Goal: Information Seeking & Learning: Learn about a topic

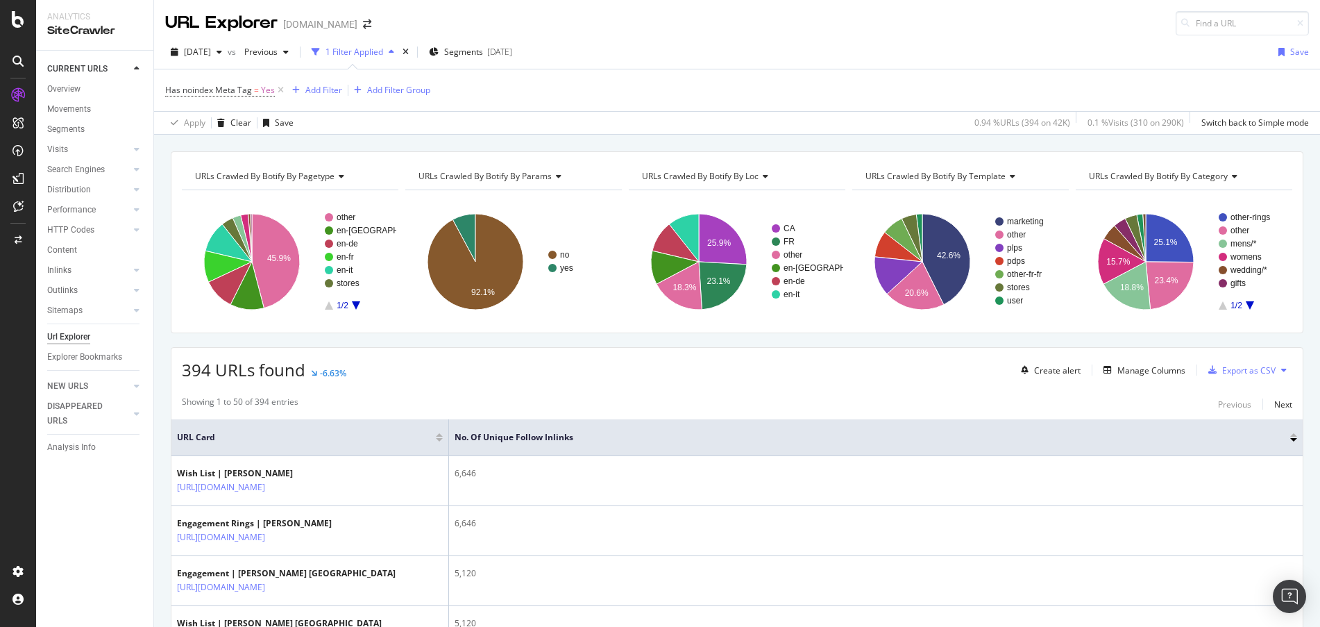
scroll to position [3407, 0]
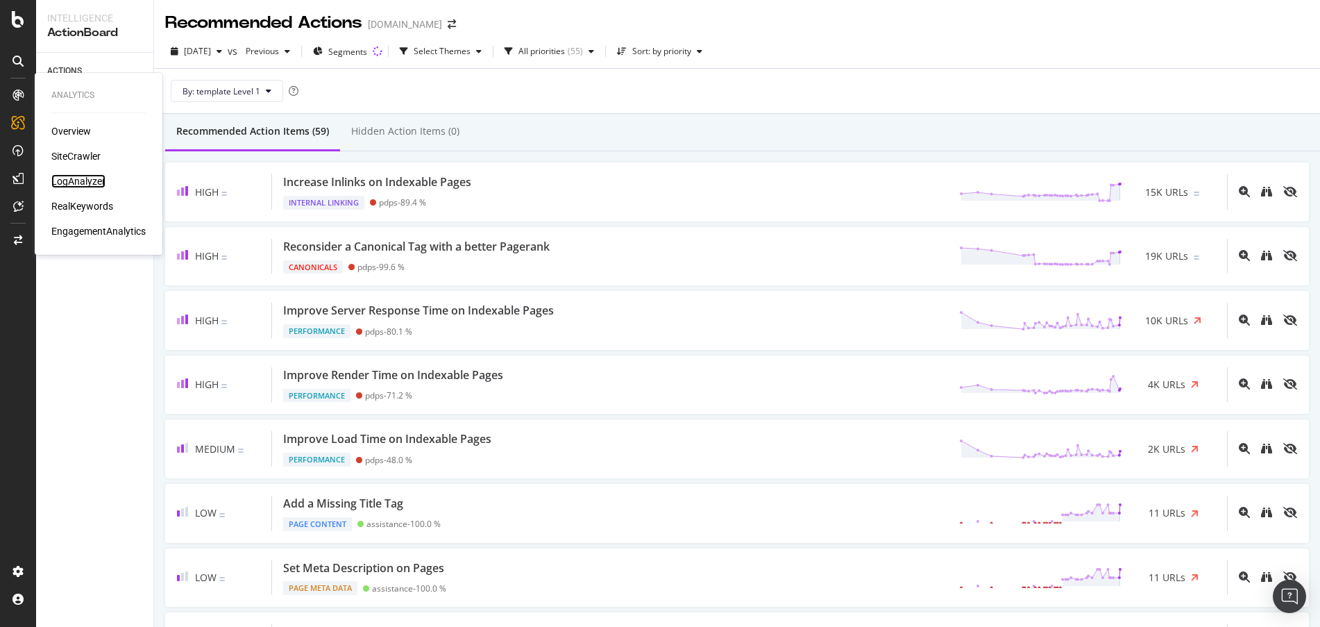
click at [86, 176] on div "LogAnalyzer" at bounding box center [78, 181] width 54 height 14
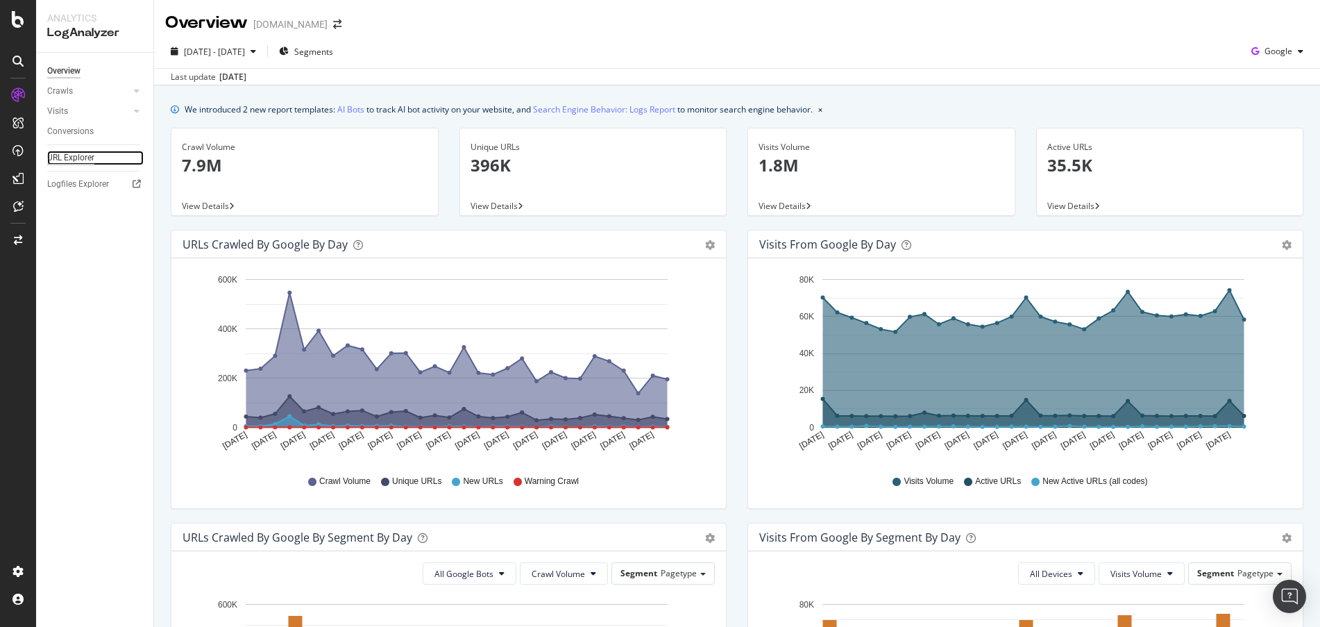
click at [65, 156] on div "URL Explorer" at bounding box center [70, 158] width 47 height 15
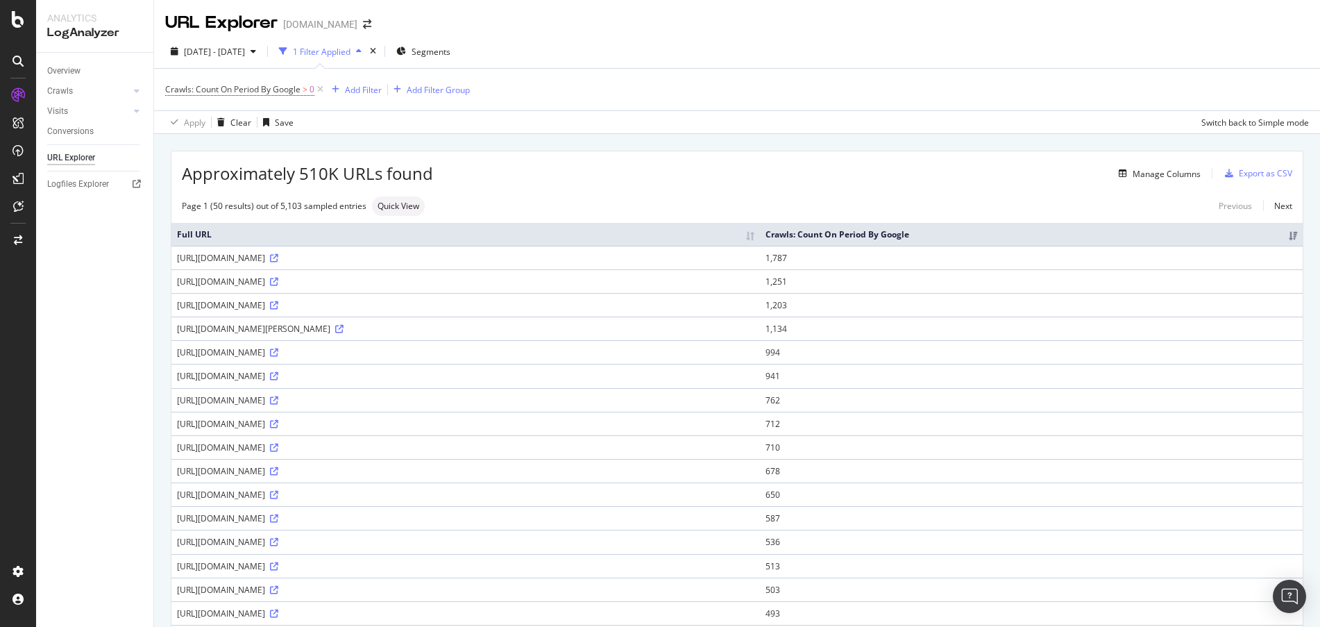
click at [350, 53] on div "1 Filter Applied" at bounding box center [322, 52] width 58 height 12
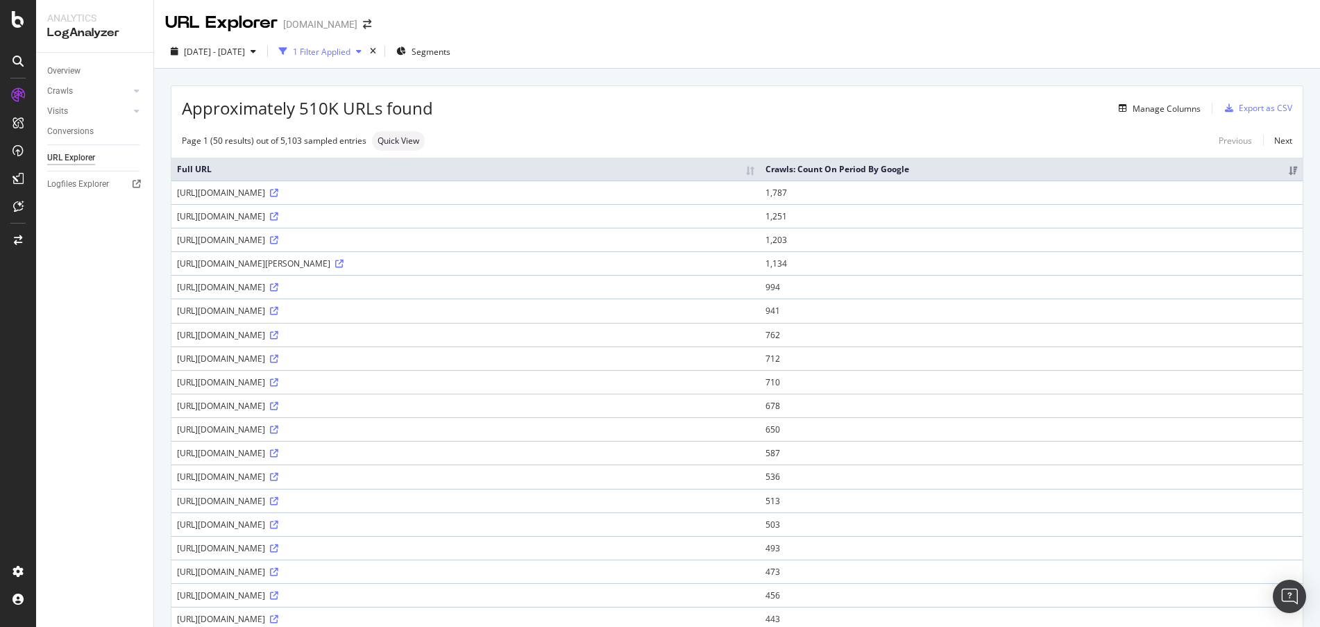
click at [362, 52] on icon "button" at bounding box center [359, 51] width 6 height 8
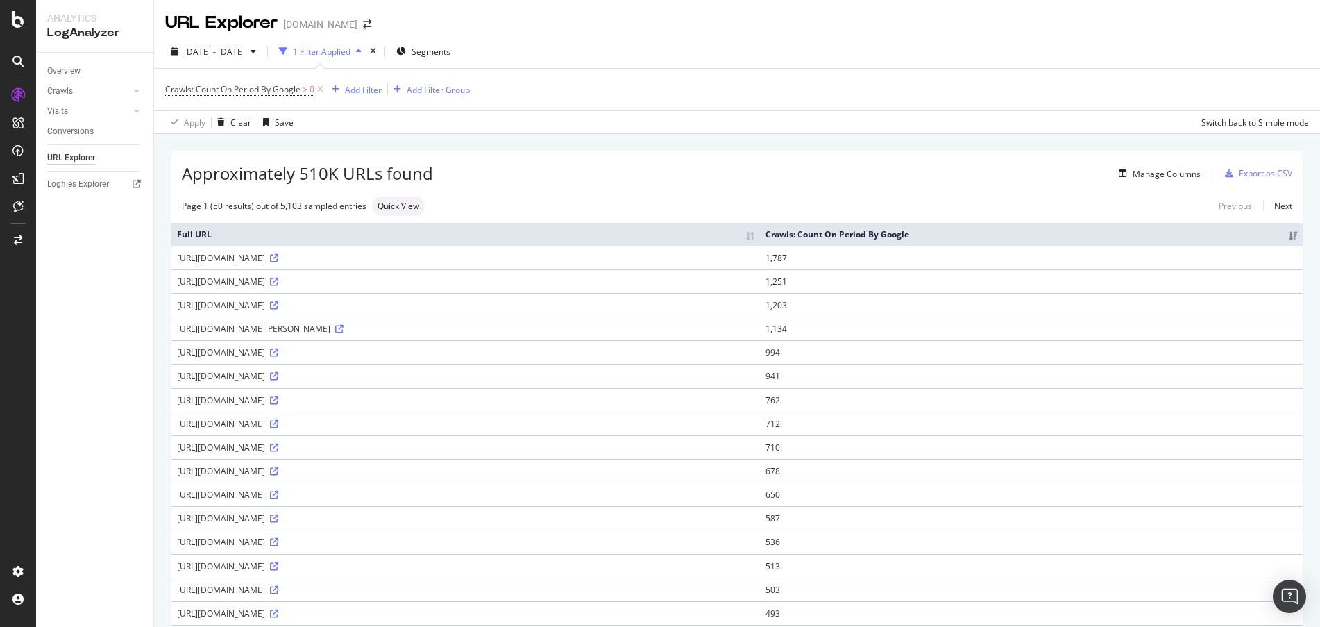
click at [363, 91] on div "Add Filter" at bounding box center [363, 90] width 37 height 12
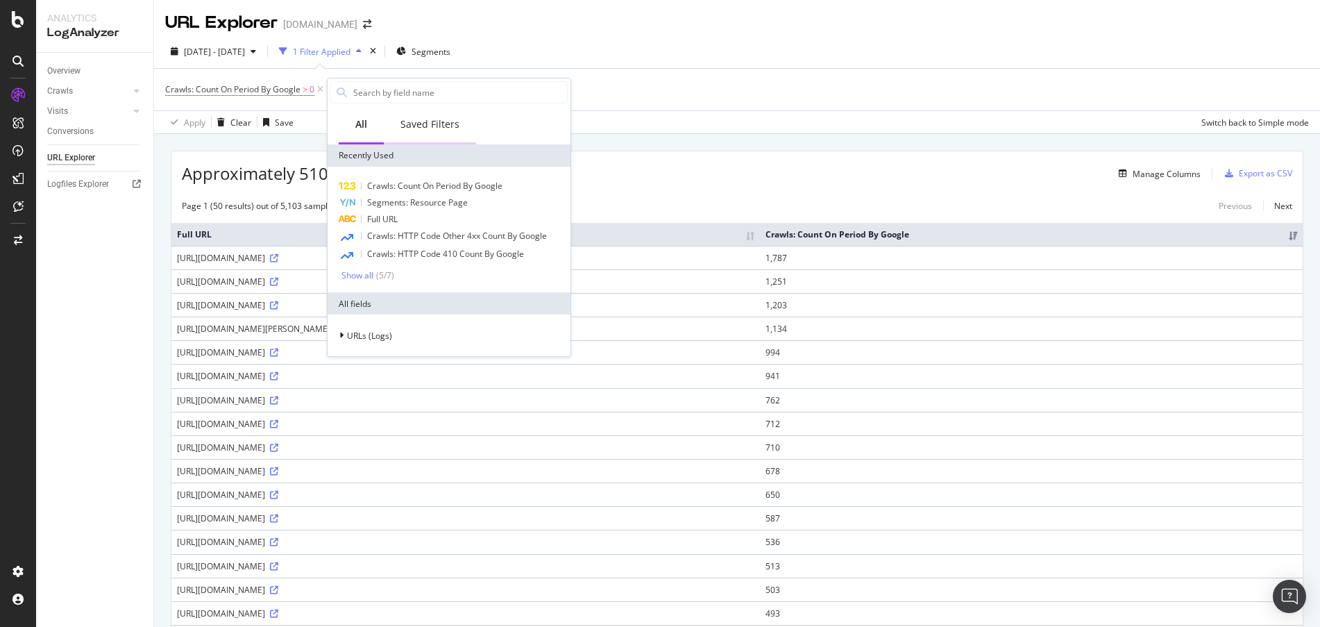
click at [420, 121] on div "Saved Filters" at bounding box center [429, 124] width 59 height 14
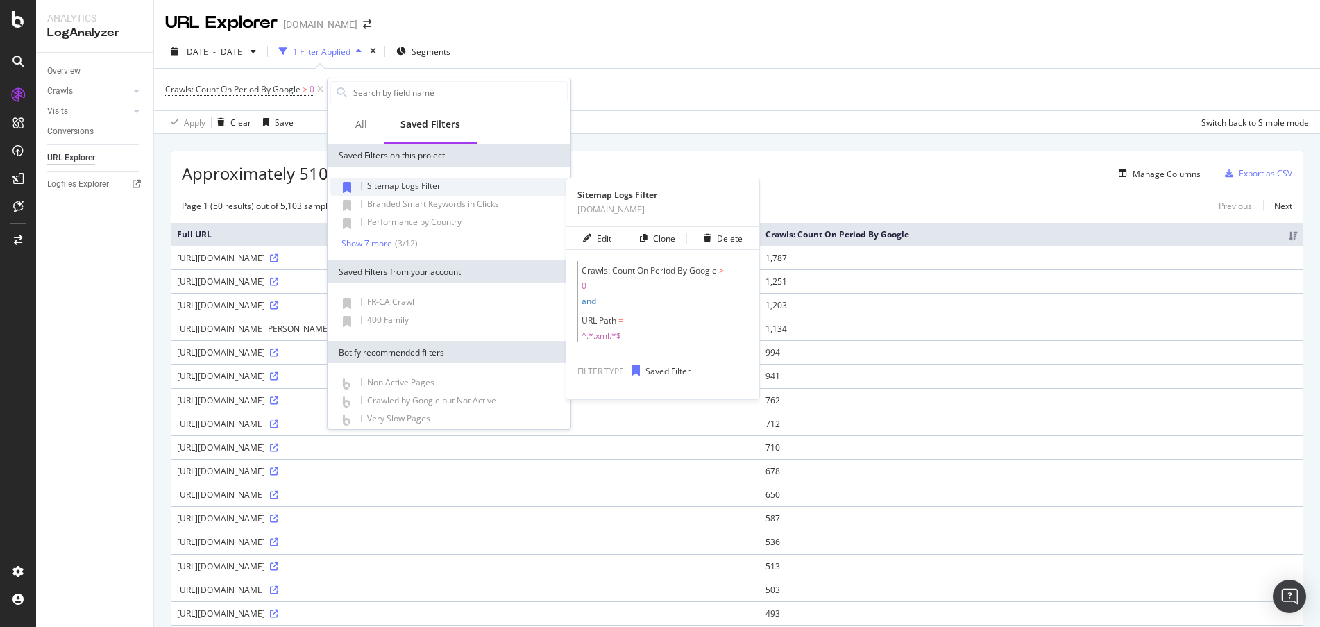
click at [393, 182] on span "Sitemap Logs Filter" at bounding box center [404, 186] width 74 height 12
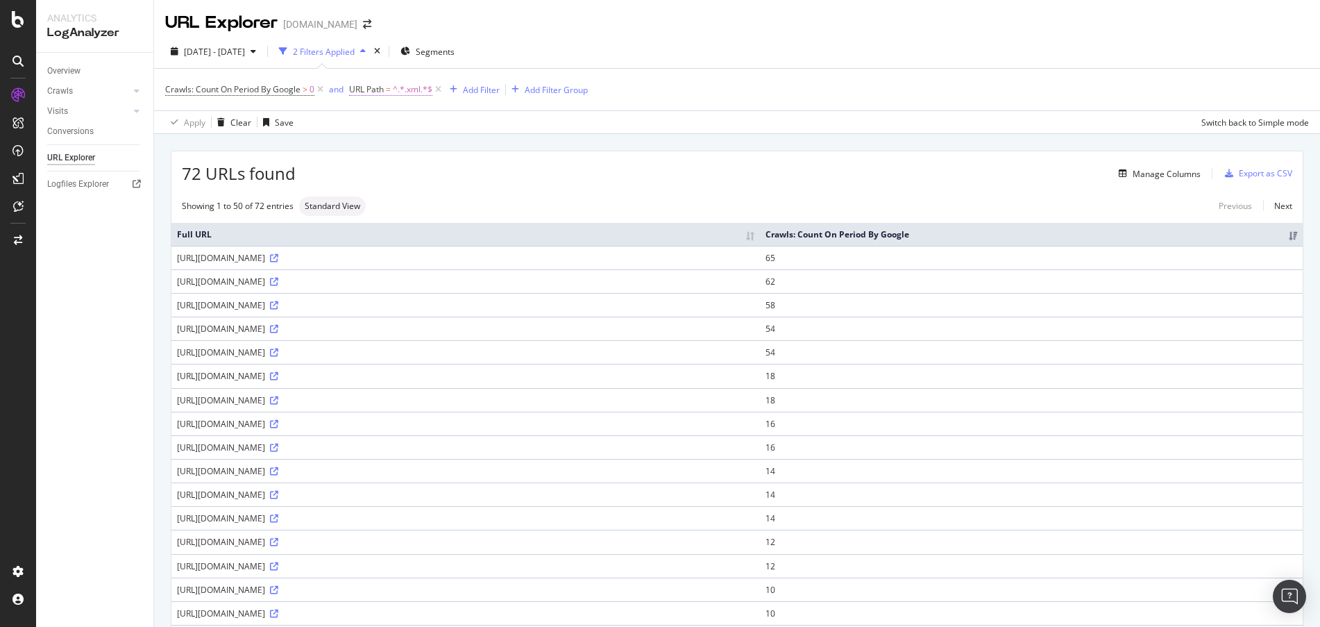
click at [375, 87] on span "URL Path" at bounding box center [366, 89] width 35 height 12
click at [715, 50] on div "2025 Aug. 4th - Sep. 2nd 2 Filters Applied Segments" at bounding box center [737, 54] width 1166 height 28
click at [477, 94] on div "Add Filter" at bounding box center [481, 90] width 37 height 12
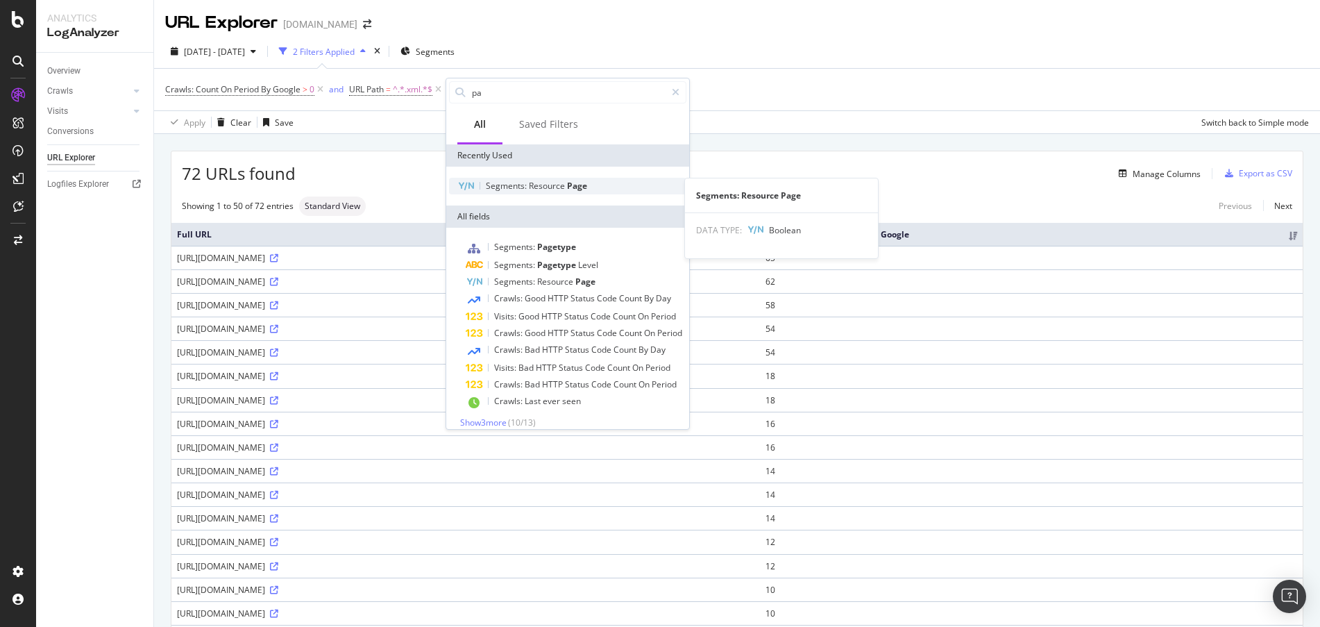
type input "p"
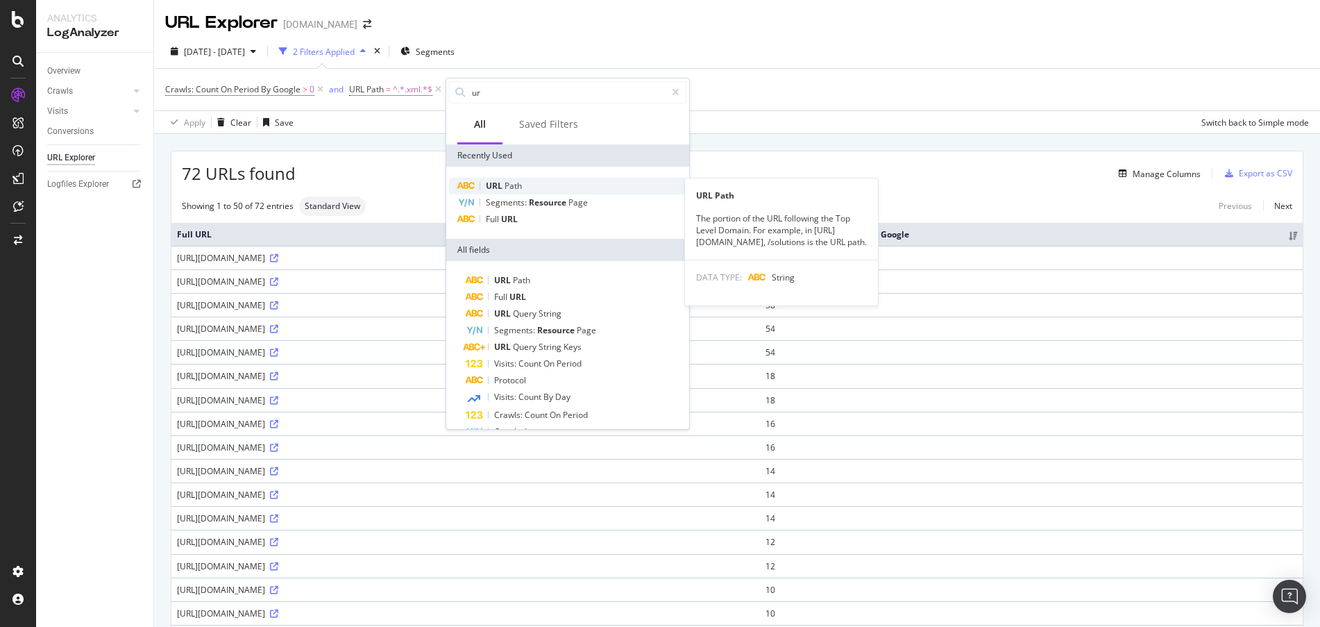
type input "url"
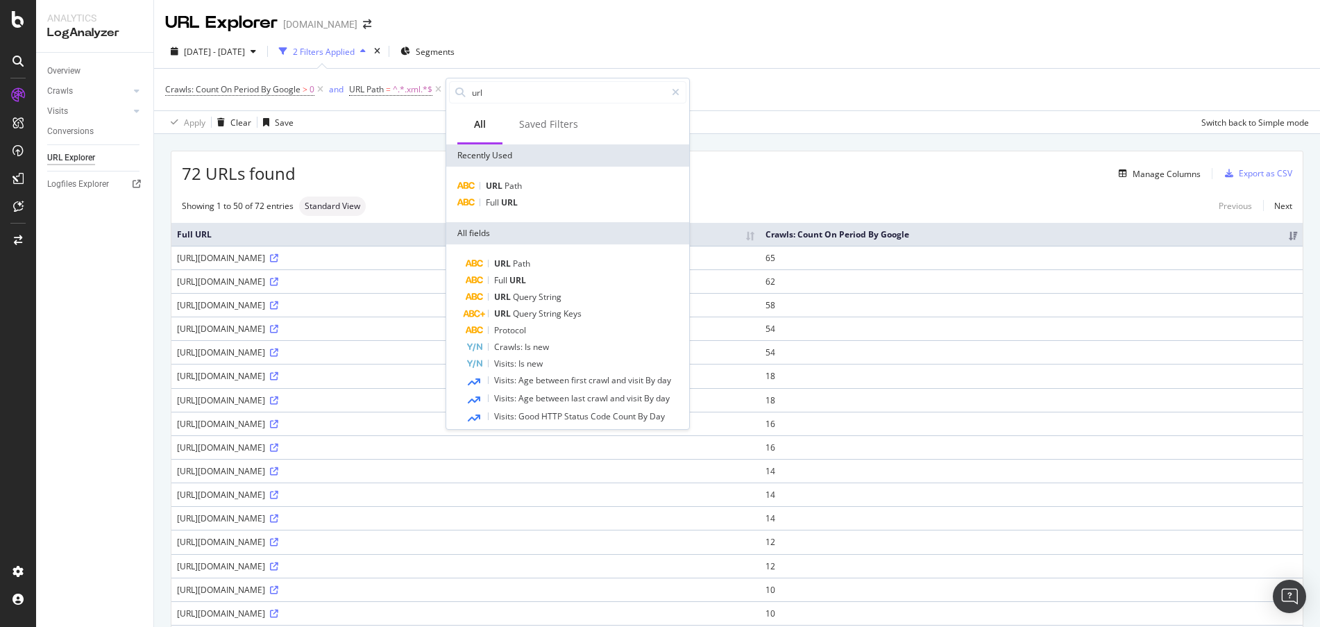
click at [786, 61] on div "2025 Aug. 4th - Sep. 2nd 2 Filters Applied Segments" at bounding box center [737, 54] width 1166 height 28
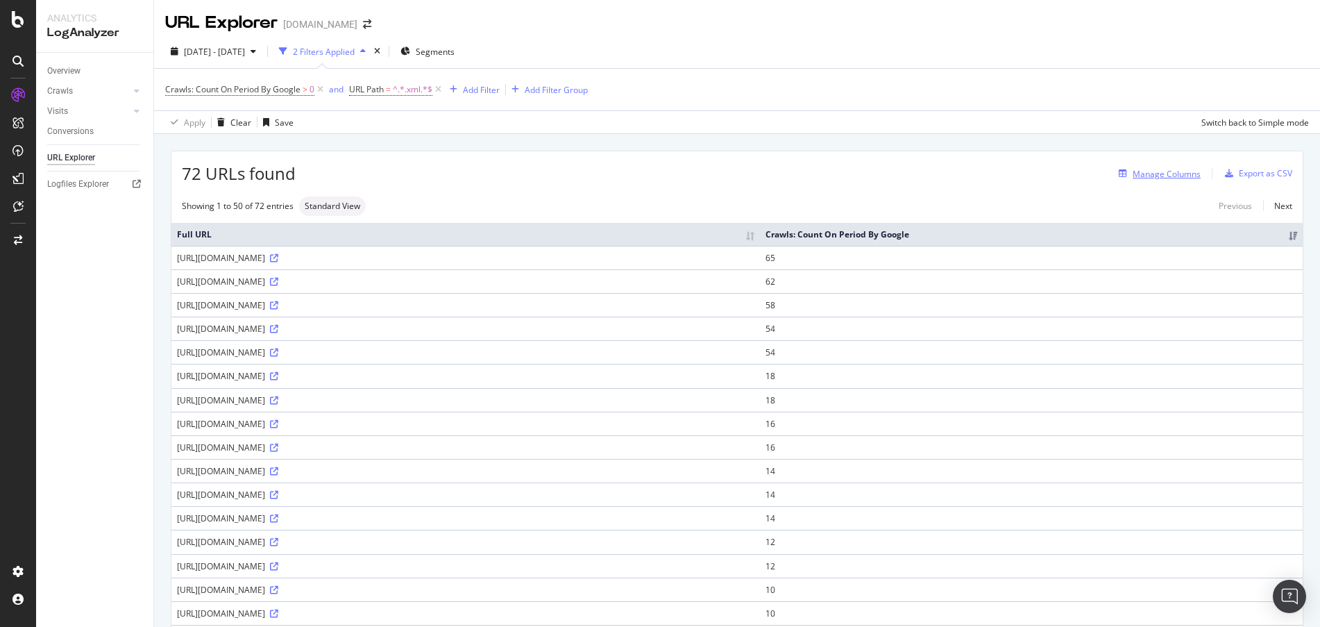
click at [1165, 174] on div "Manage Columns" at bounding box center [1167, 174] width 68 height 12
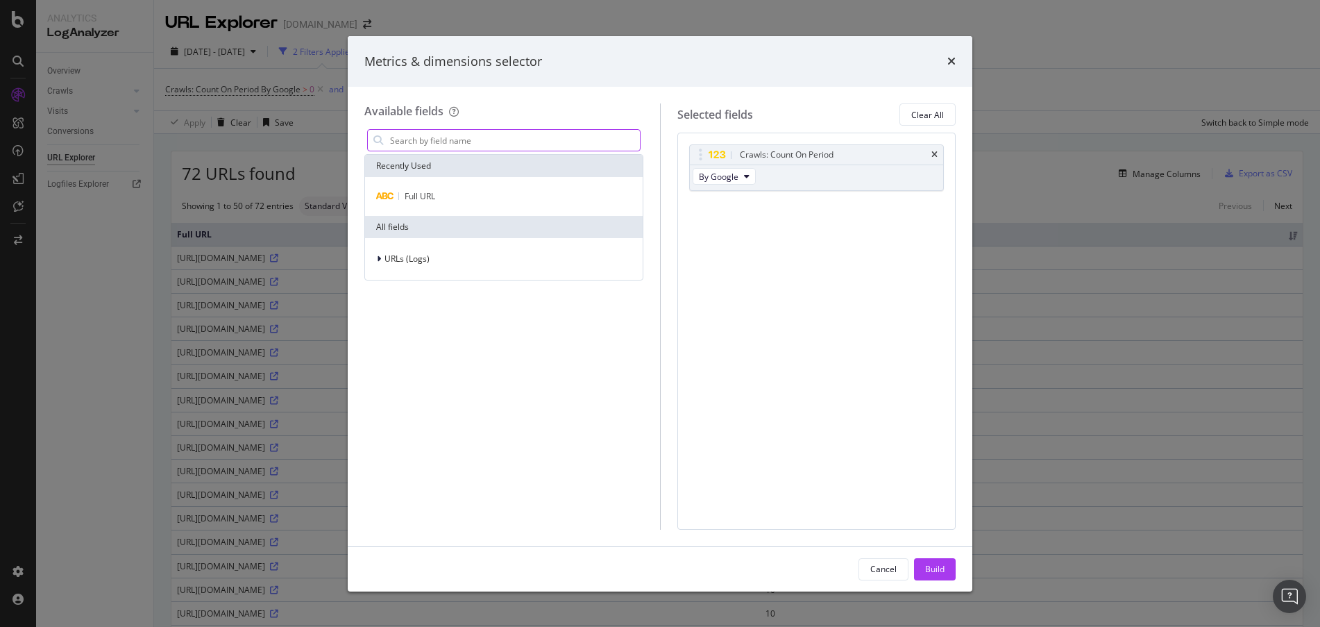
drag, startPoint x: 824, startPoint y: 160, endPoint x: 471, endPoint y: 137, distance: 353.3
click at [471, 137] on input "modal" at bounding box center [514, 140] width 251 height 21
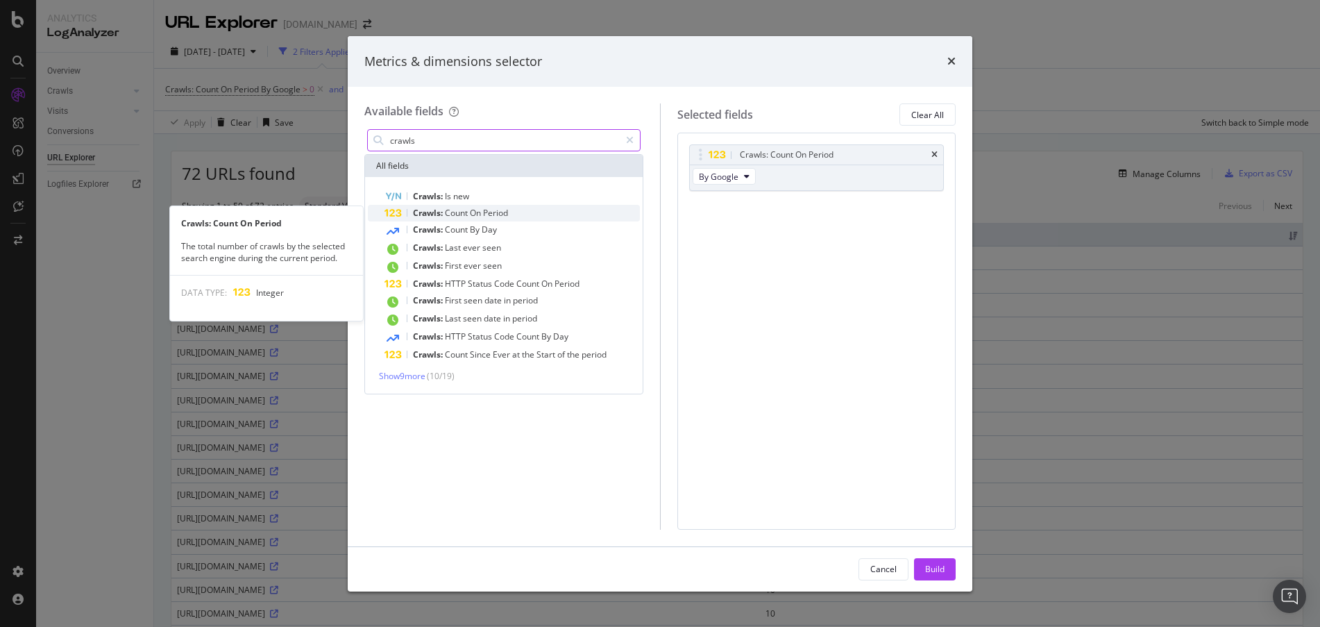
type input "crawls"
click at [500, 210] on span "Period" at bounding box center [495, 213] width 25 height 12
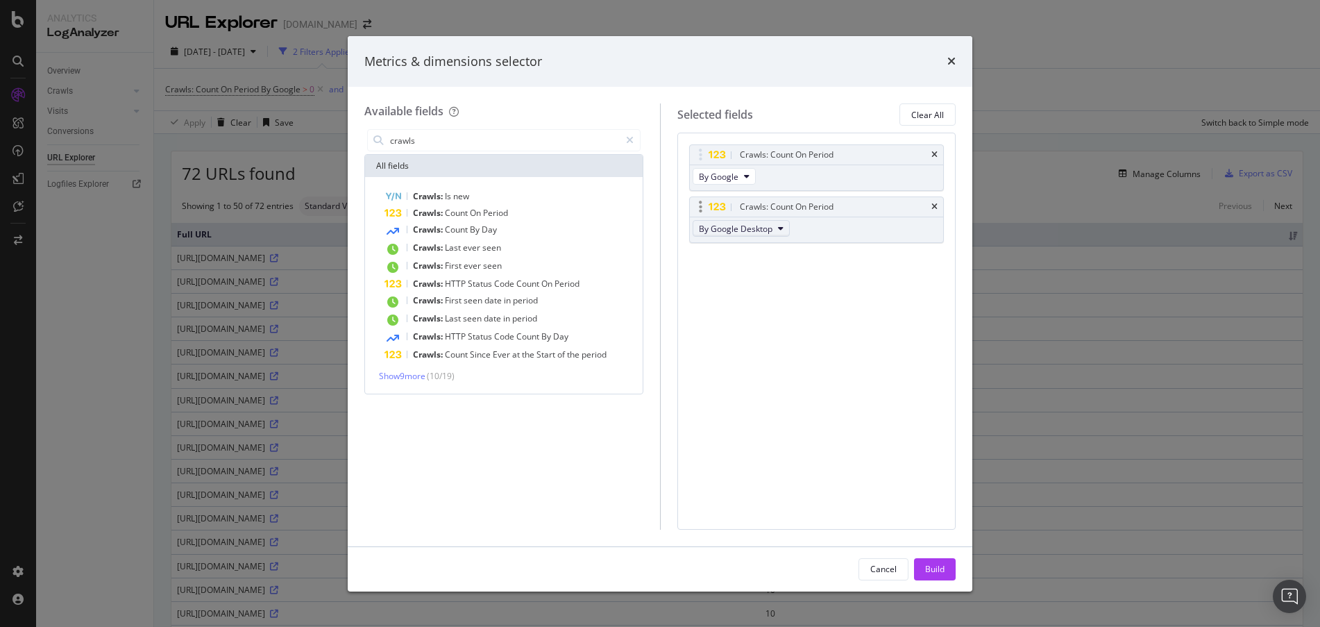
click at [785, 226] on button "By Google Desktop" at bounding box center [741, 228] width 97 height 17
click at [874, 268] on div "Crawls: Count On Period By Google Crawls: Count On Period By Google Desktop You…" at bounding box center [816, 208] width 255 height 128
click at [765, 229] on span "By Google Desktop" at bounding box center [736, 229] width 74 height 12
click at [702, 209] on div "modal" at bounding box center [701, 207] width 16 height 14
click at [704, 211] on div "modal" at bounding box center [701, 207] width 16 height 14
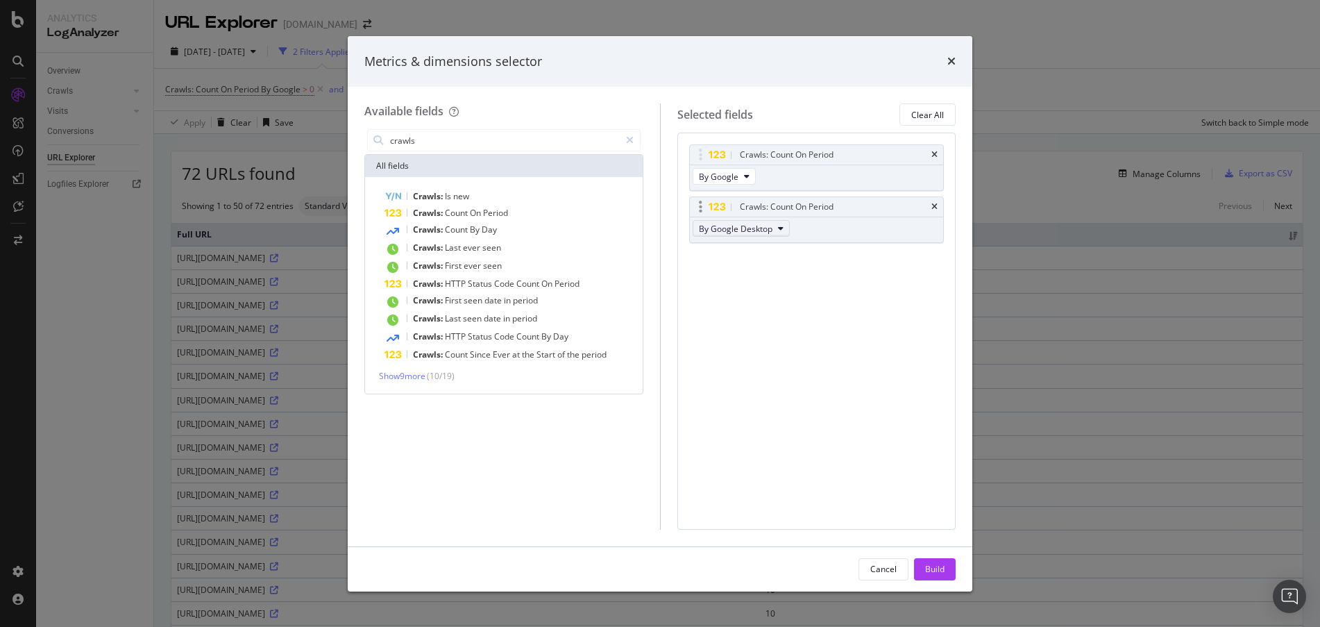
click at [783, 228] on button "By Google Desktop" at bounding box center [741, 228] width 97 height 17
click at [815, 283] on div "By OpenAI" at bounding box center [759, 277] width 132 height 20
click at [504, 142] on input "crawls" at bounding box center [504, 140] width 231 height 21
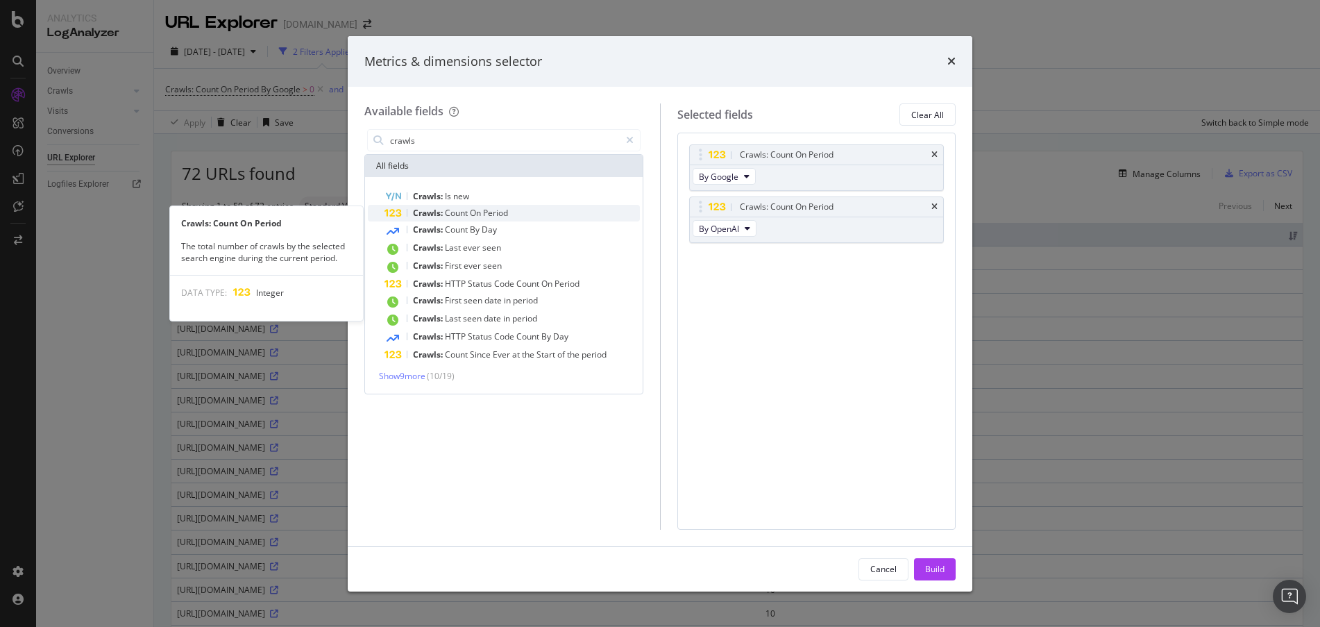
click at [518, 210] on div "Crawls: Count On Period" at bounding box center [511, 213] width 255 height 17
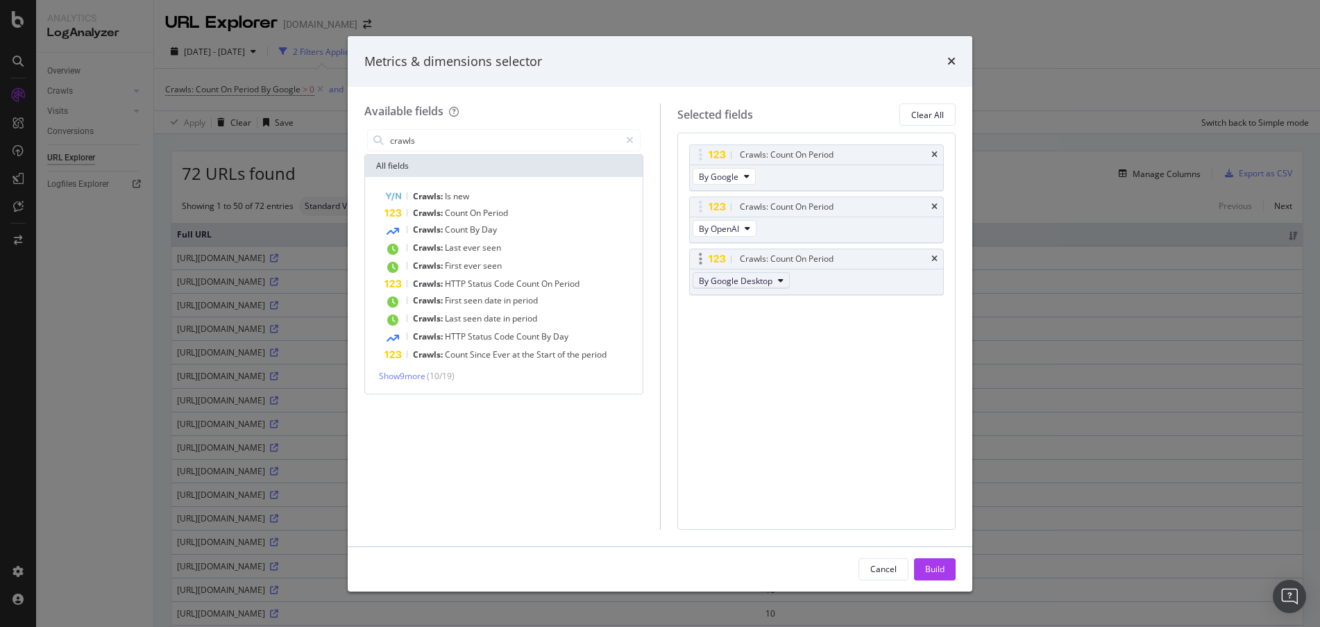
click at [780, 284] on icon "modal" at bounding box center [781, 280] width 6 height 8
click at [801, 353] on span "By AmazonBot" at bounding box center [759, 356] width 110 height 12
click at [933, 568] on div "Build" at bounding box center [934, 569] width 19 height 12
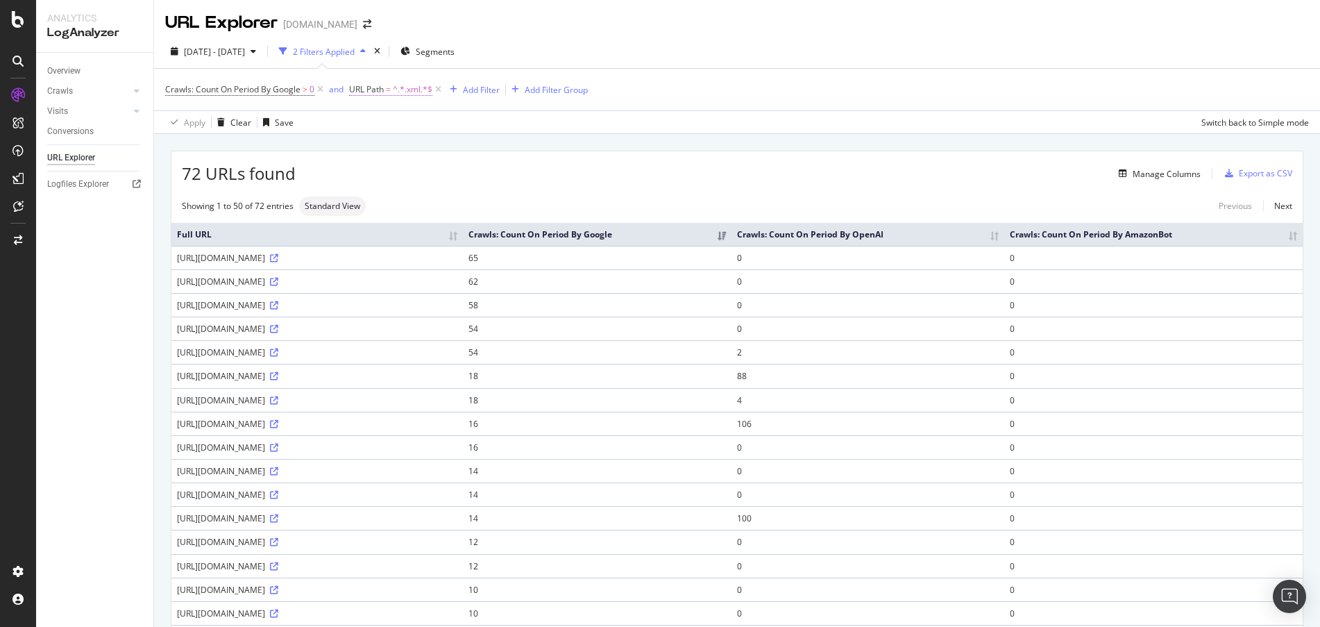
click at [403, 89] on span "^.*.xml.*$" at bounding box center [413, 89] width 40 height 19
click at [806, 62] on div "2025 Aug. 4th - Sep. 2nd 2 Filters Applied Segments" at bounding box center [737, 54] width 1166 height 28
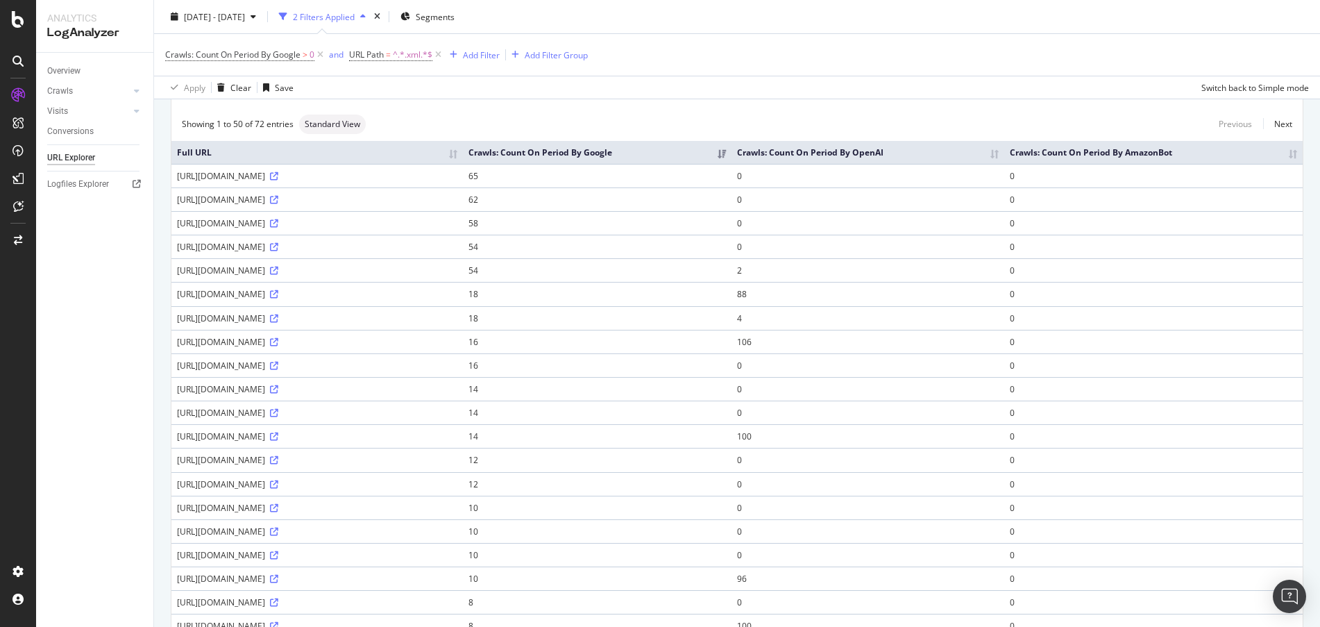
scroll to position [47, 0]
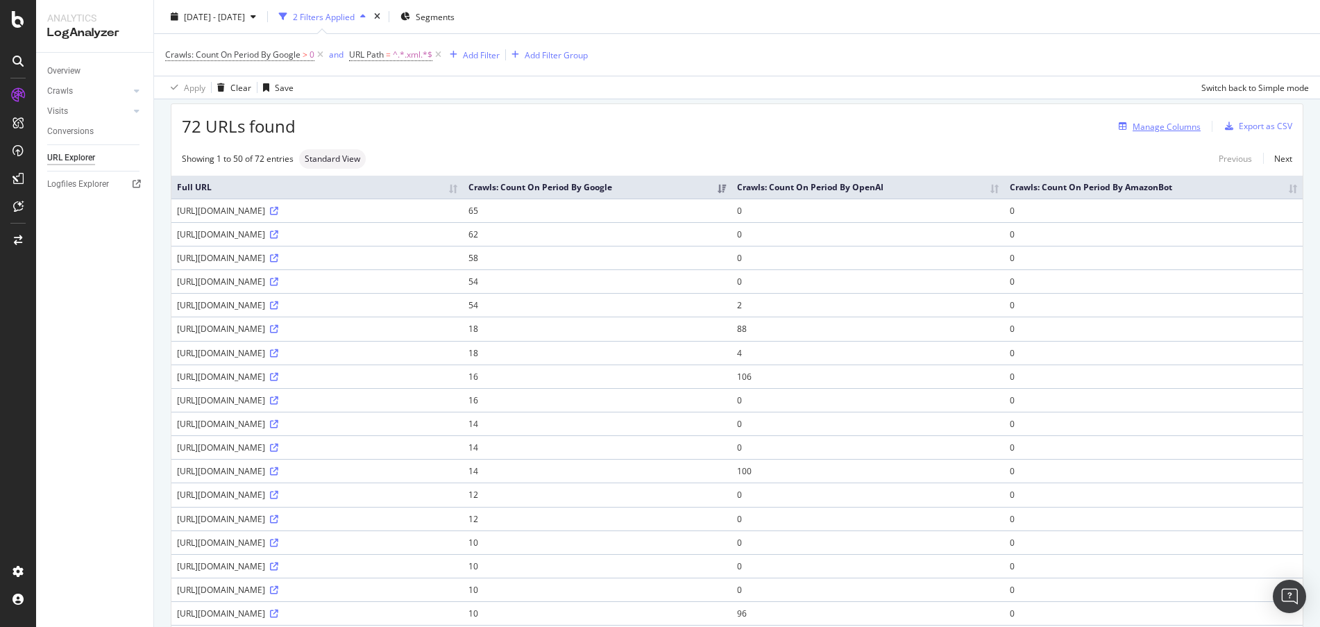
click at [1152, 126] on div "Manage Columns" at bounding box center [1167, 127] width 68 height 12
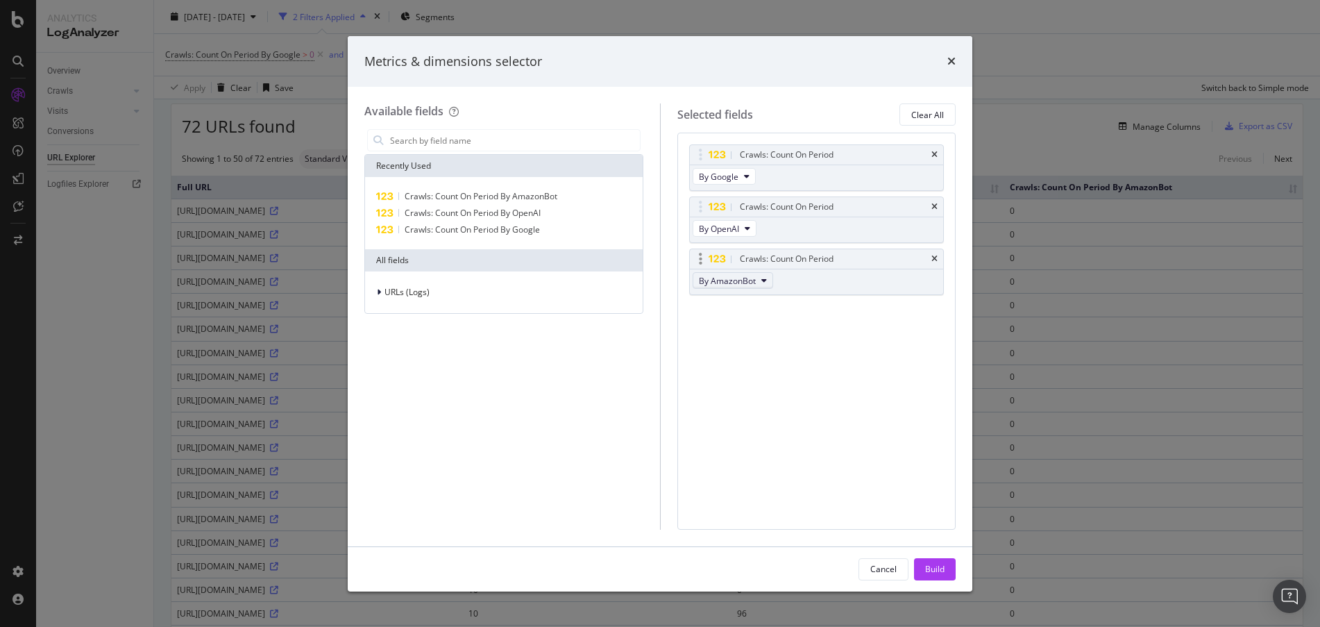
click at [757, 280] on button "By AmazonBot" at bounding box center [733, 280] width 81 height 17
click at [796, 346] on span "By ChatGPT-User" at bounding box center [759, 343] width 110 height 12
click at [944, 563] on div "Build" at bounding box center [934, 569] width 19 height 12
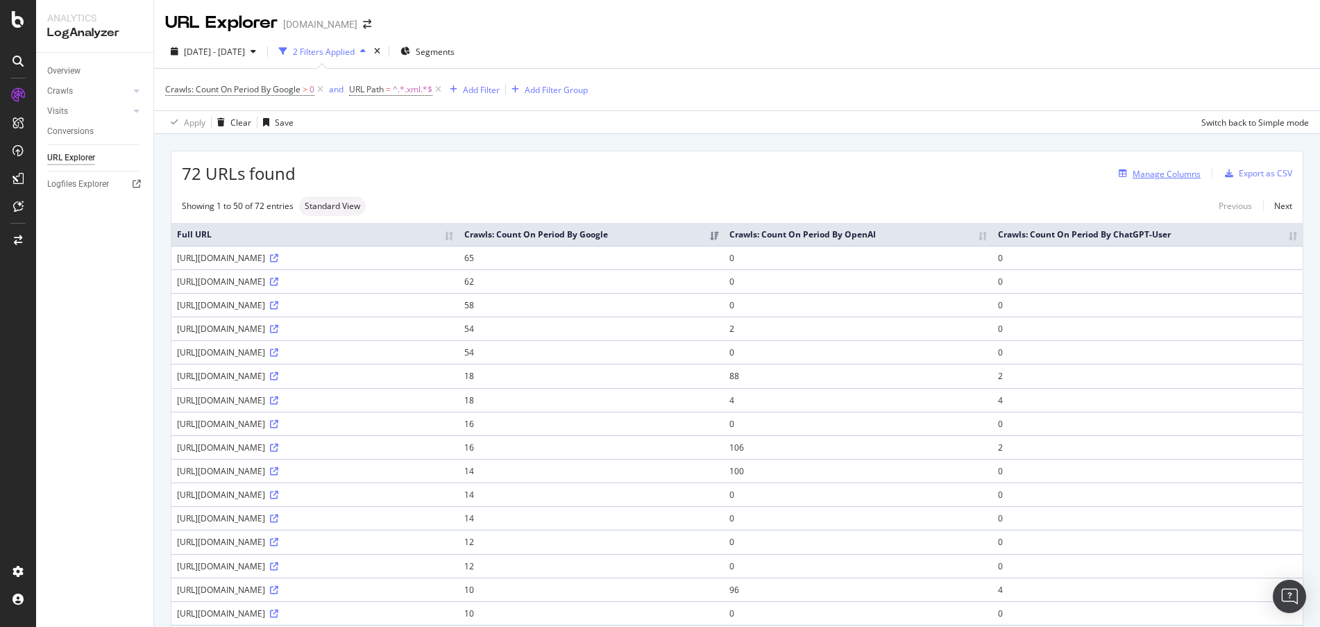
click at [1146, 174] on div "Manage Columns" at bounding box center [1167, 174] width 68 height 12
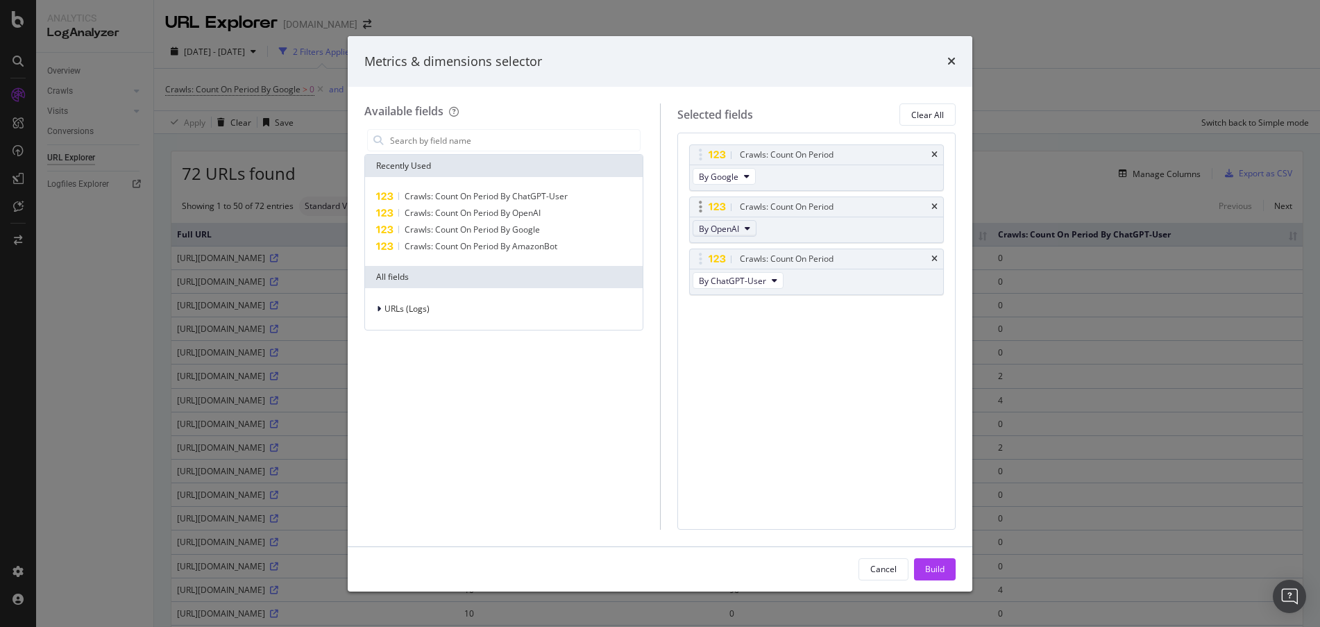
click at [745, 227] on icon "modal" at bounding box center [748, 228] width 6 height 8
click at [820, 274] on div "By Google AdsBot Mobile" at bounding box center [759, 274] width 132 height 20
click at [929, 576] on div "Build" at bounding box center [934, 569] width 19 height 21
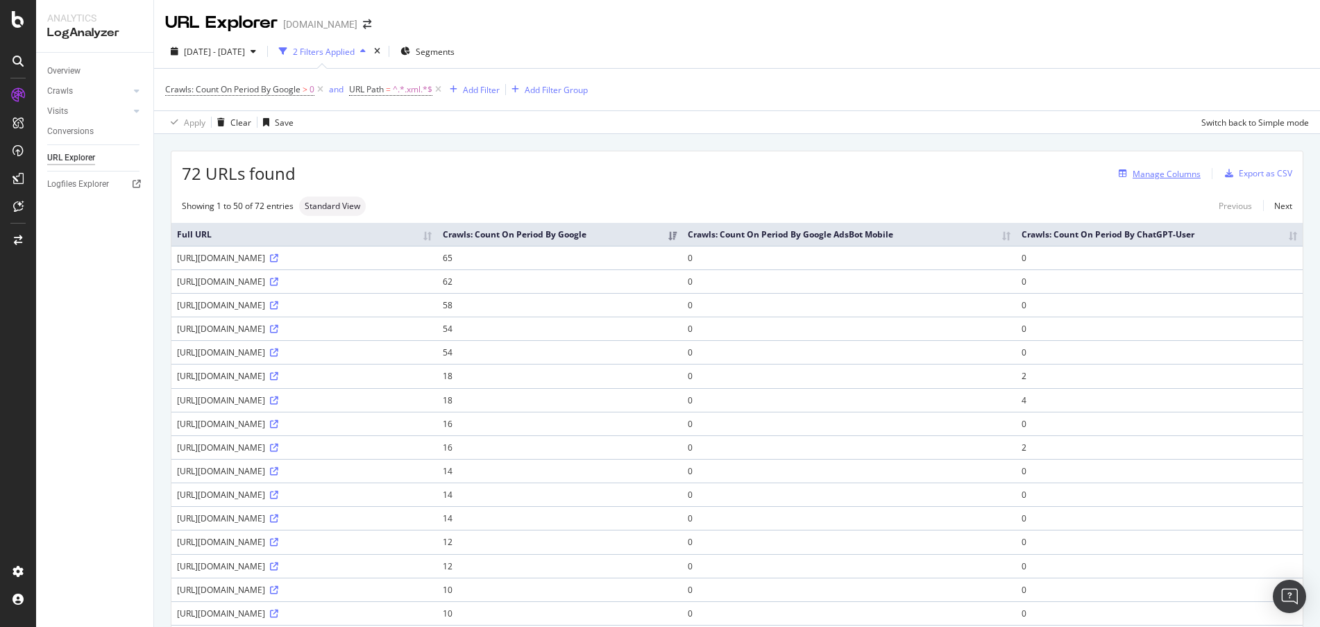
click at [1156, 176] on div "Manage Columns" at bounding box center [1167, 174] width 68 height 12
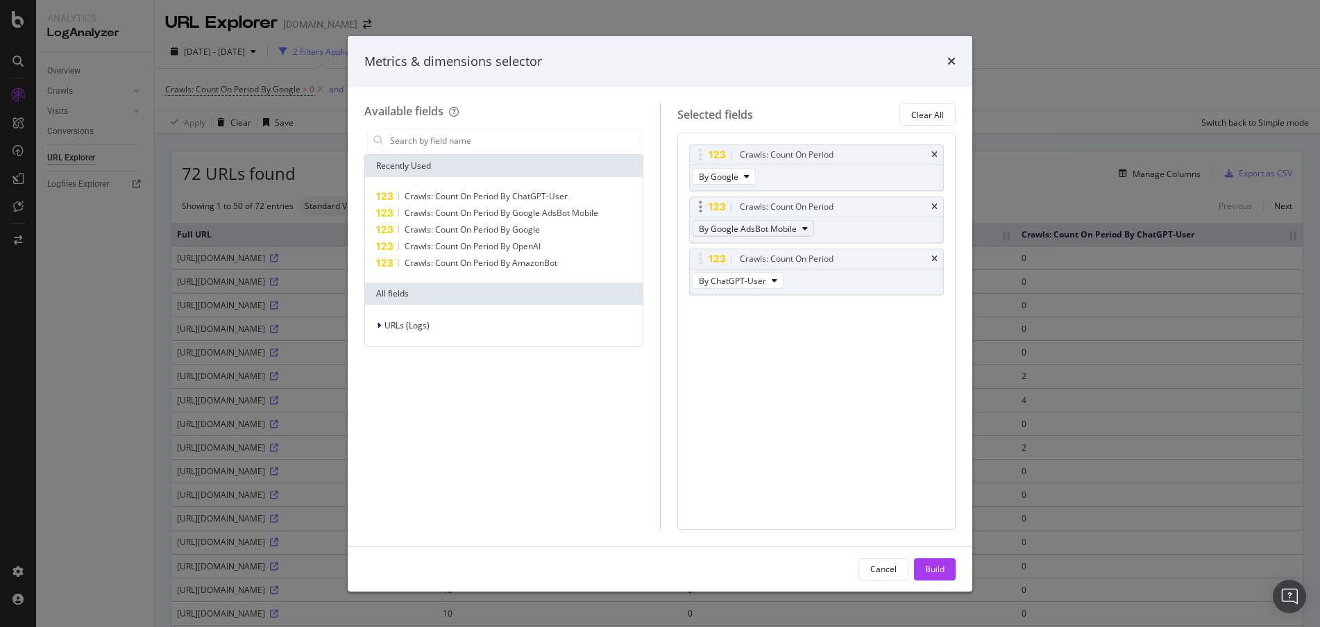
click at [807, 226] on button "By Google AdsBot Mobile" at bounding box center [753, 228] width 121 height 17
click at [804, 305] on span "By GPTBot" at bounding box center [759, 303] width 110 height 12
click at [933, 566] on div "Build" at bounding box center [934, 569] width 19 height 12
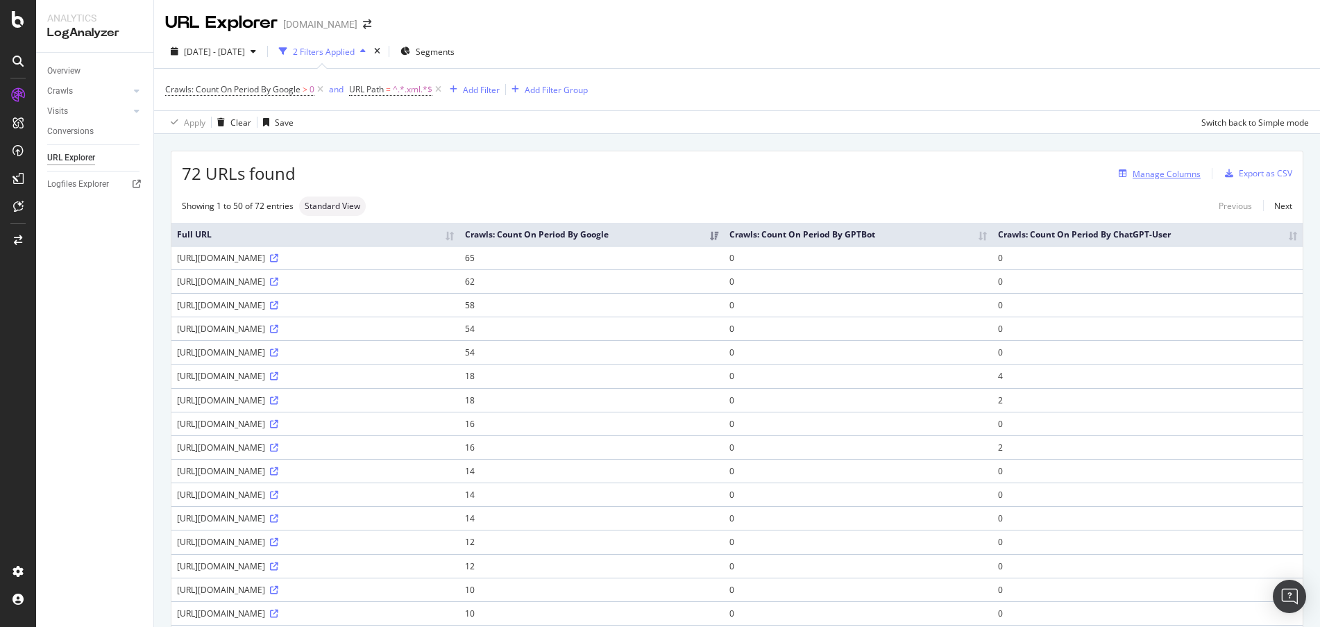
click at [1174, 177] on div "Manage Columns" at bounding box center [1167, 174] width 68 height 12
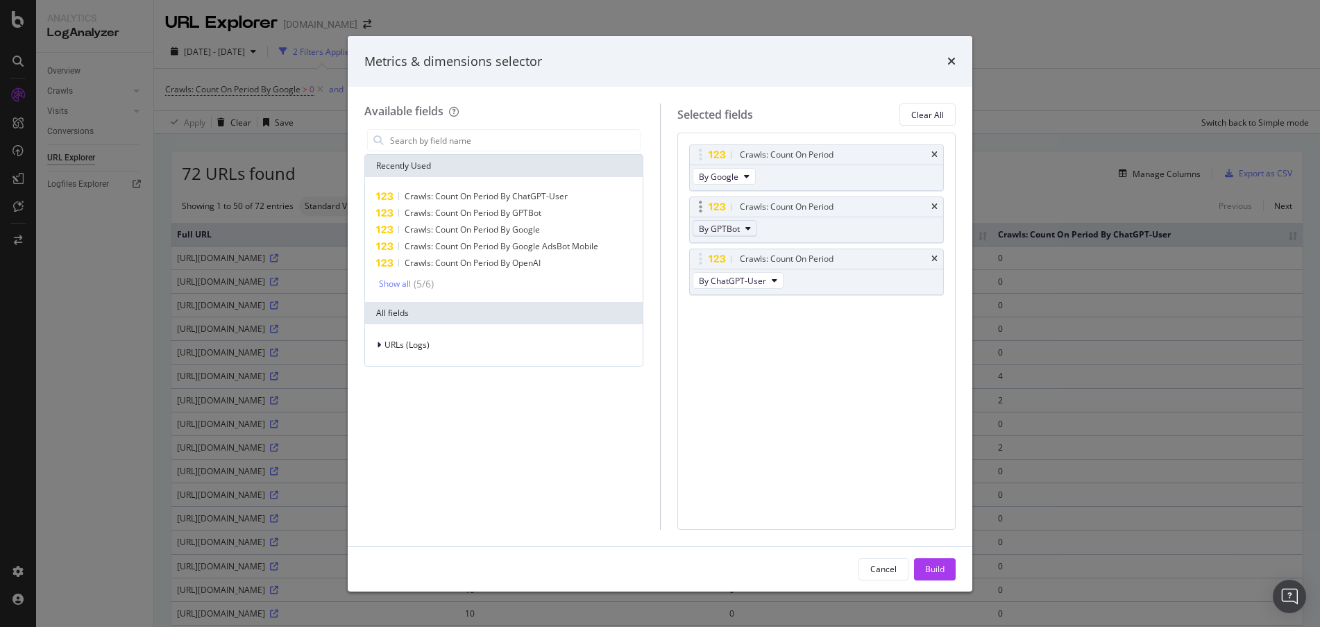
click at [746, 229] on icon "modal" at bounding box center [748, 228] width 6 height 8
click at [799, 280] on span "By Bing" at bounding box center [759, 274] width 110 height 12
click at [483, 154] on div "Recently Used Crawls: Count On Period By ChatGPT-User Crawls: Count On Period B…" at bounding box center [503, 260] width 279 height 212
click at [483, 138] on input "modal" at bounding box center [514, 140] width 251 height 21
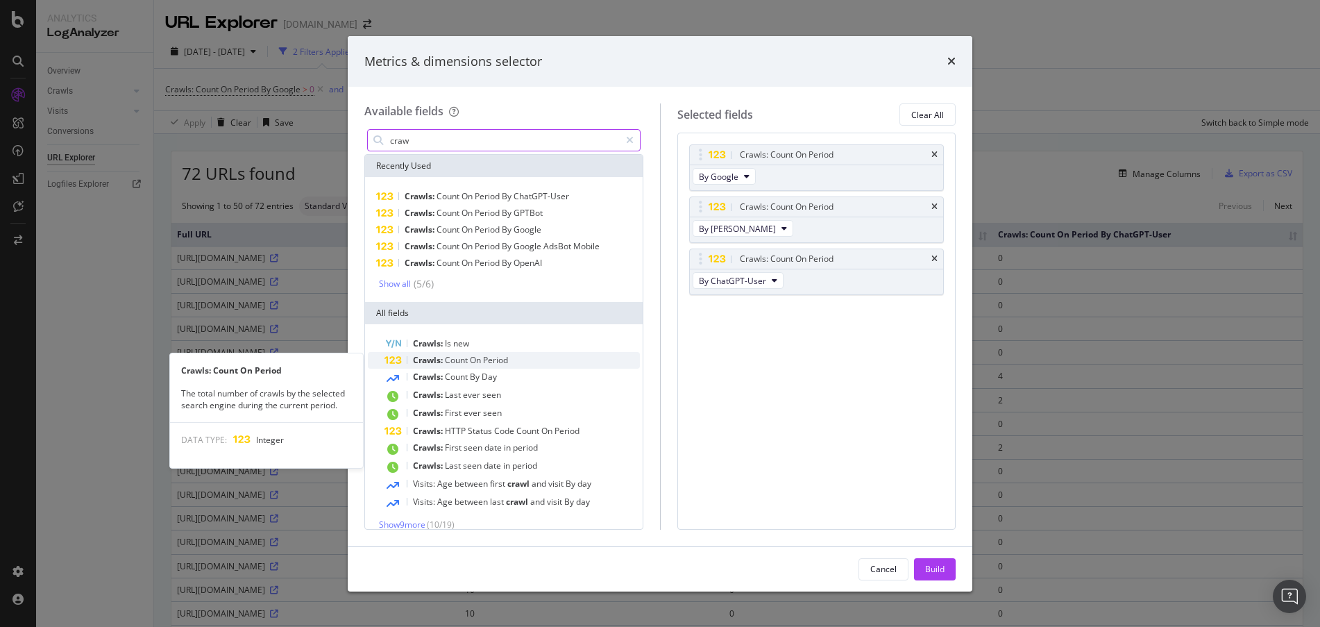
type input "craw"
click at [494, 354] on div "Crawls: Count On Period" at bounding box center [511, 360] width 255 height 17
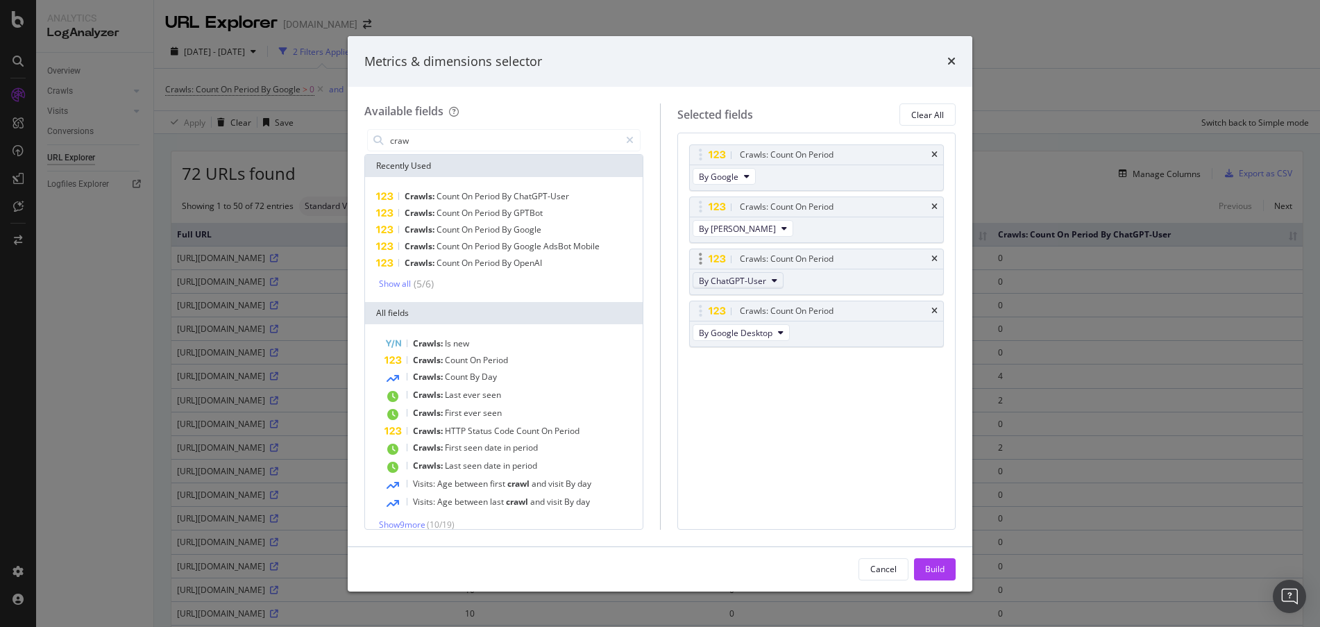
click at [768, 283] on button "By ChatGPT-User" at bounding box center [738, 280] width 91 height 17
click at [813, 312] on span "By OpenAI" at bounding box center [759, 308] width 110 height 12
click at [786, 333] on button "By Google Desktop" at bounding box center [741, 332] width 97 height 17
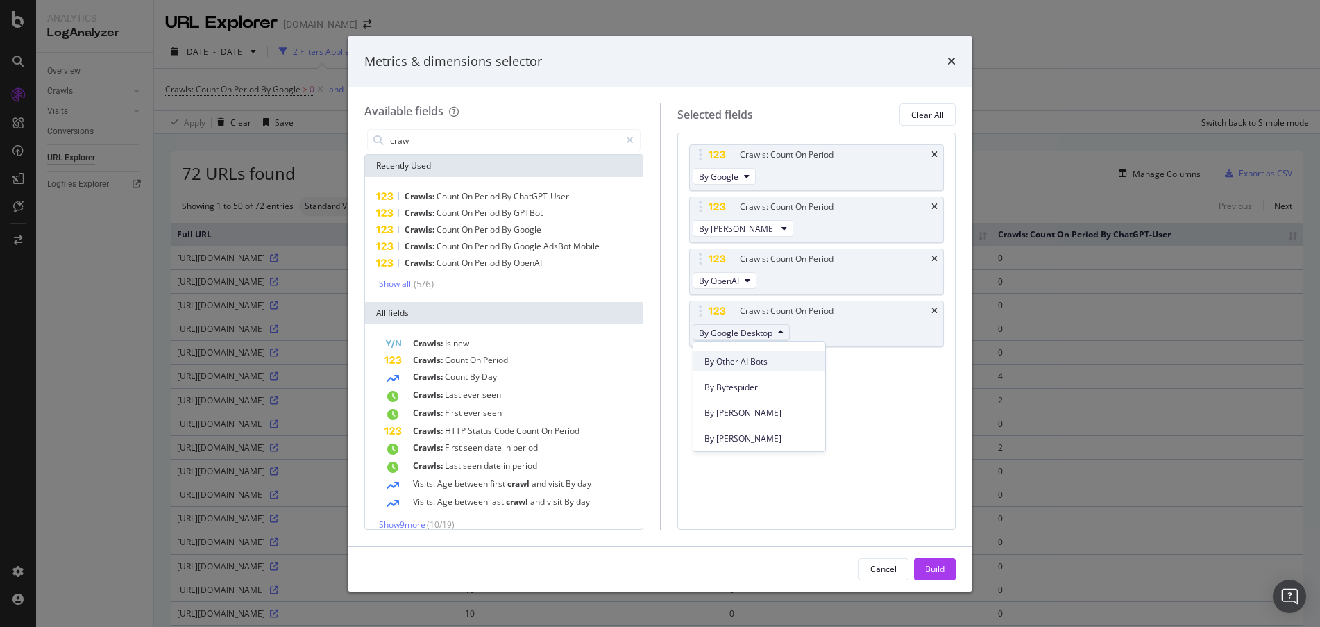
click at [804, 364] on span "By Other AI Bots" at bounding box center [759, 361] width 110 height 12
click at [941, 567] on div "Build" at bounding box center [934, 569] width 19 height 12
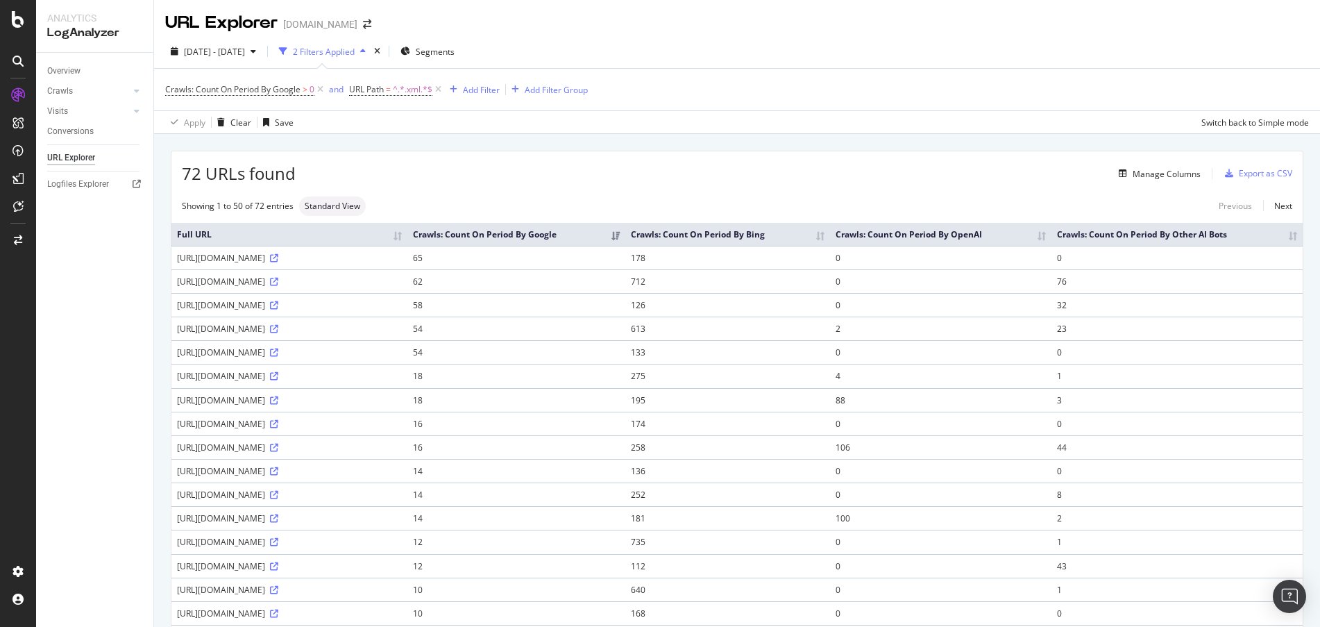
click at [1003, 237] on th "Crawls: Count On Period By OpenAI" at bounding box center [940, 234] width 221 height 23
click at [969, 238] on th "Crawls: Count On Period By OpenAI" at bounding box center [940, 234] width 221 height 23
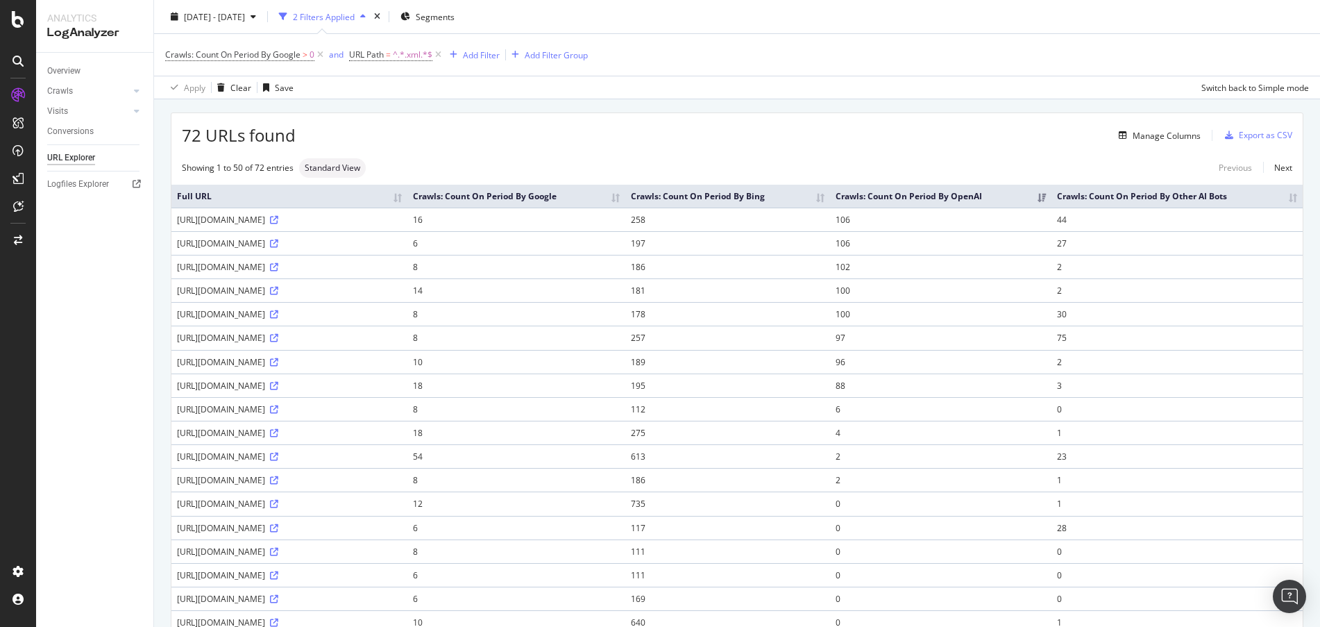
scroll to position [17, 0]
